Goal: Task Accomplishment & Management: Manage account settings

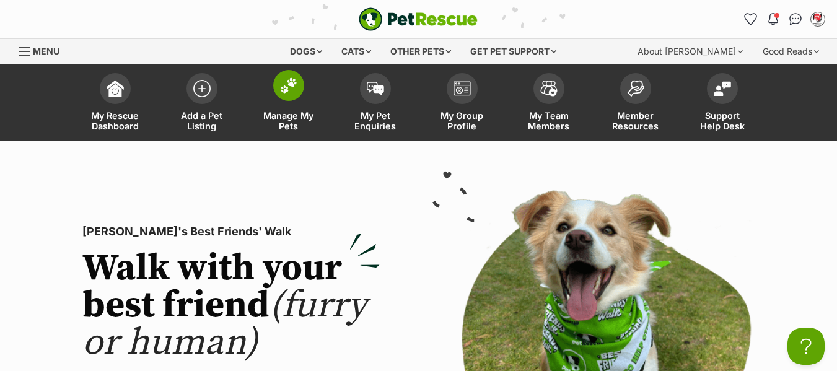
click at [282, 120] on span "Manage My Pets" at bounding box center [289, 120] width 56 height 21
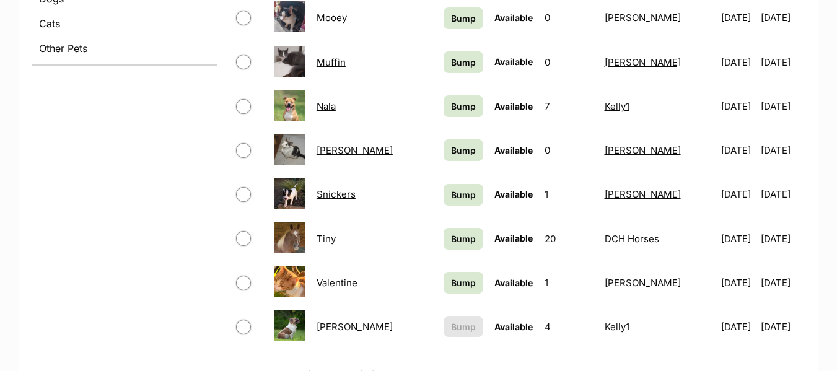
scroll to position [743, 0]
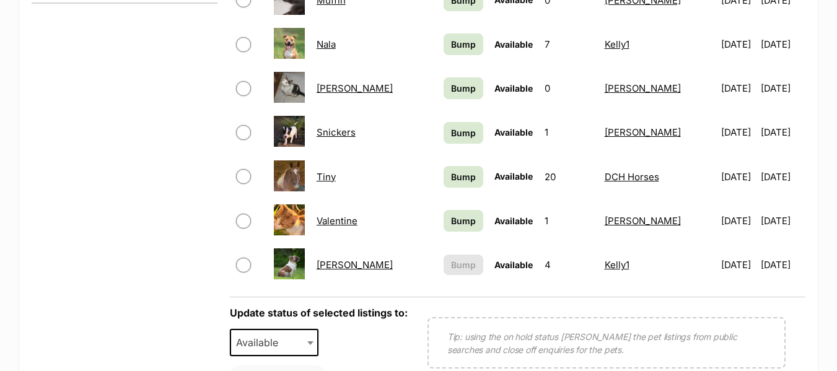
click at [334, 265] on link "[PERSON_NAME]" at bounding box center [355, 265] width 76 height 12
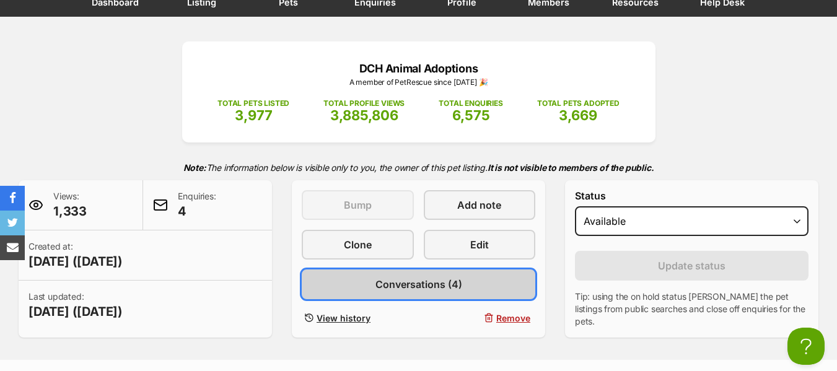
click at [397, 290] on span "Conversations (4)" at bounding box center [418, 284] width 87 height 15
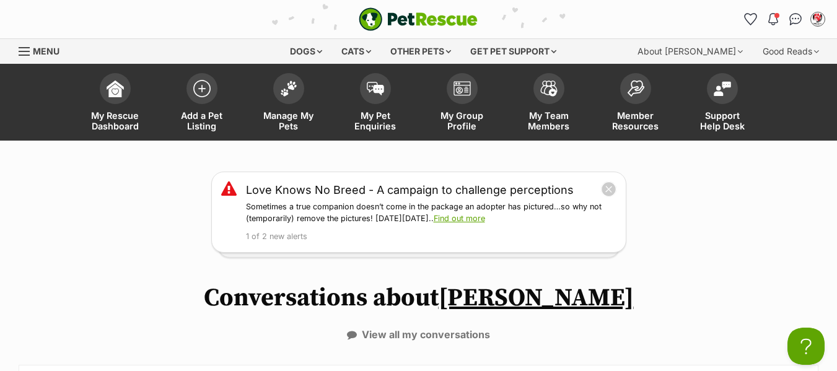
click at [23, 49] on div "Menu" at bounding box center [25, 51] width 12 height 10
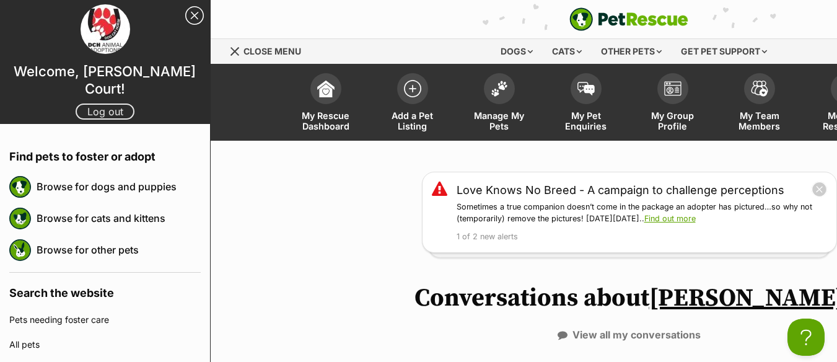
click at [91, 103] on link "Log out" at bounding box center [105, 111] width 59 height 16
